Goal: Information Seeking & Learning: Understand process/instructions

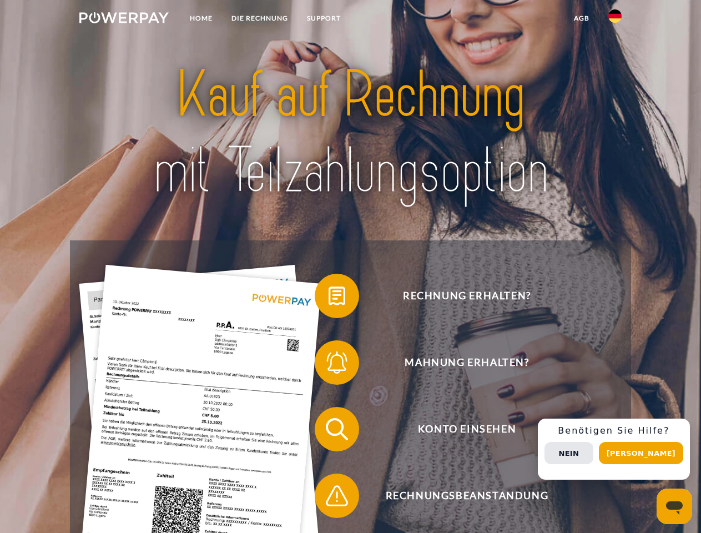
click at [124, 19] on img at bounding box center [123, 17] width 89 height 11
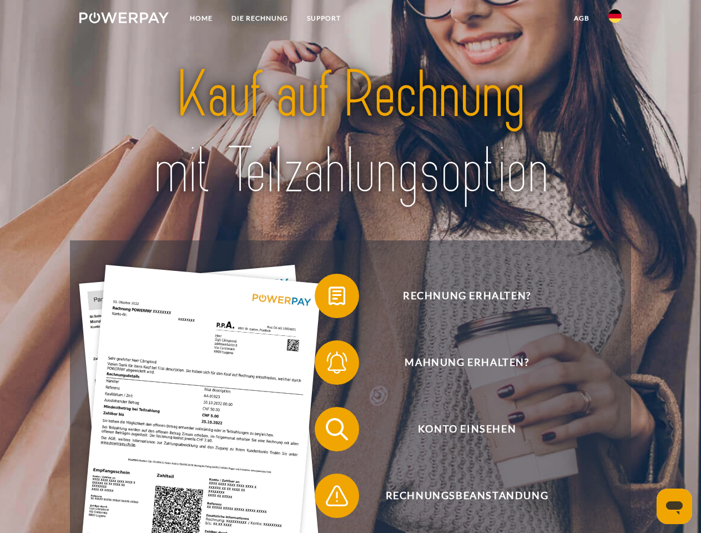
click at [615, 19] on img at bounding box center [614, 15] width 13 height 13
click at [581, 18] on link "agb" at bounding box center [581, 18] width 34 height 20
click at [329, 298] on span at bounding box center [319, 295] width 55 height 55
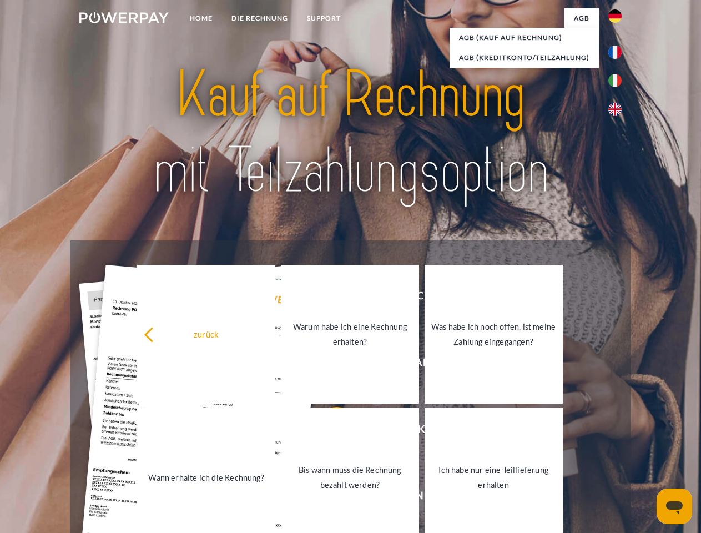
click at [329, 365] on div "zurück Warum habe ich eine Rechnung erhalten? Was habe ich noch offen, ist mein…" at bounding box center [350, 406] width 448 height 286
click at [329, 431] on link "Bis wann muss die Rechnung bezahlt werden?" at bounding box center [350, 477] width 138 height 139
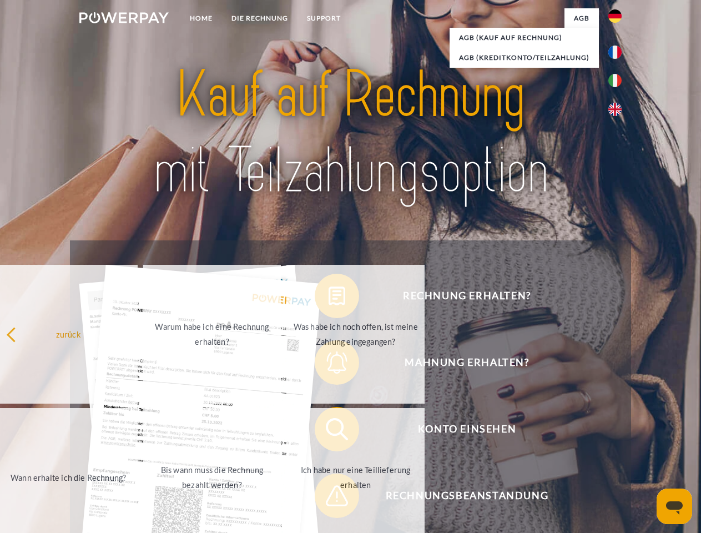
click at [329, 498] on span at bounding box center [319, 495] width 55 height 55
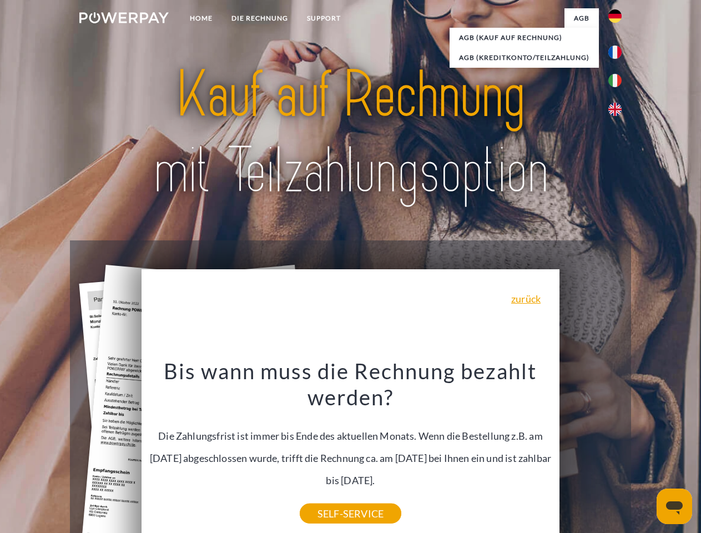
click at [618, 449] on div "Rechnung erhalten? Mahnung erhalten? Konto einsehen" at bounding box center [350, 462] width 561 height 444
click at [590, 451] on span "Konto einsehen" at bounding box center [467, 429] width 272 height 44
click at [645, 453] on header "Home DIE RECHNUNG SUPPORT" at bounding box center [350, 383] width 701 height 766
